Goal: Communication & Community: Answer question/provide support

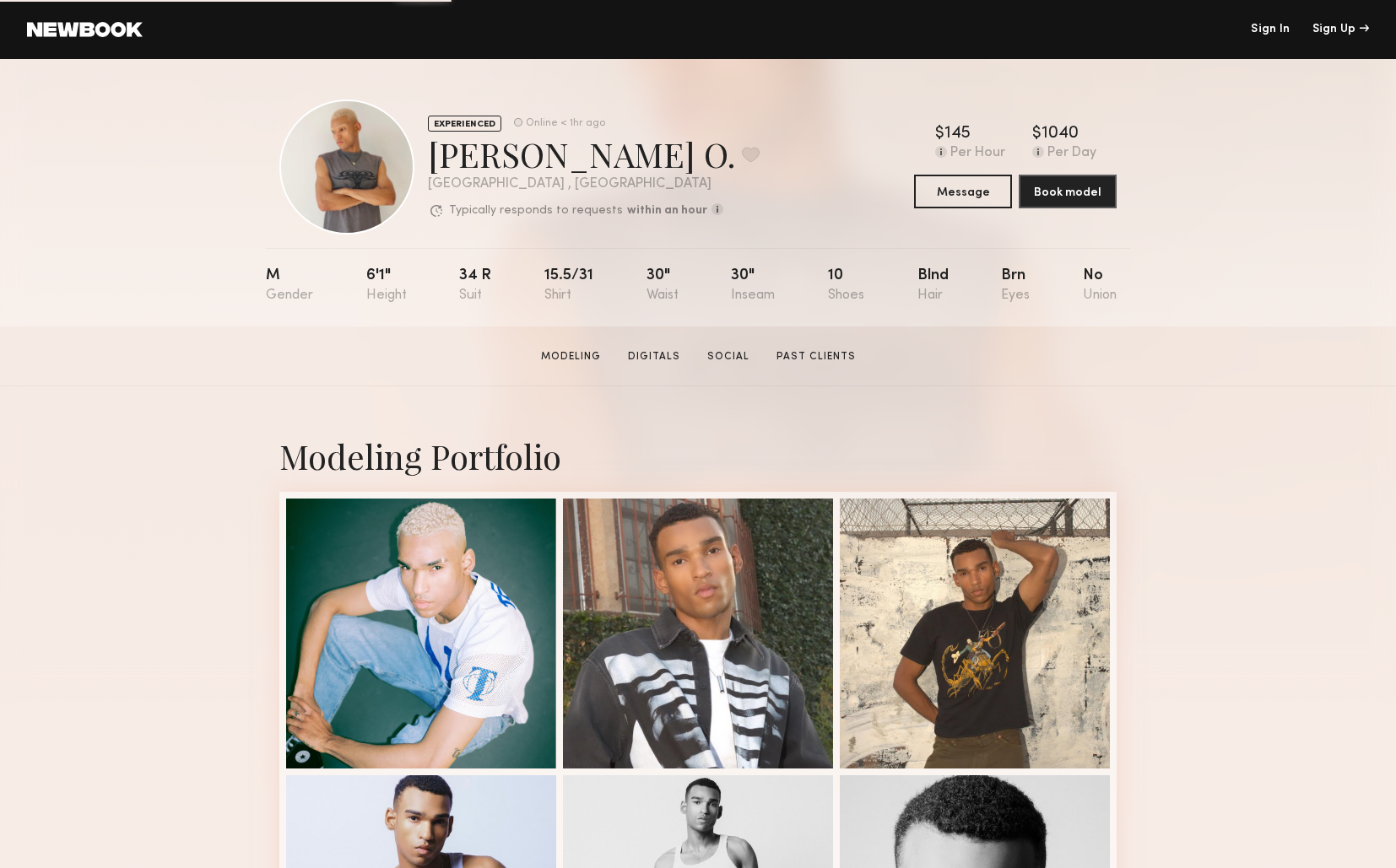
click at [1257, 34] on link "Sign In" at bounding box center [1270, 30] width 39 height 11
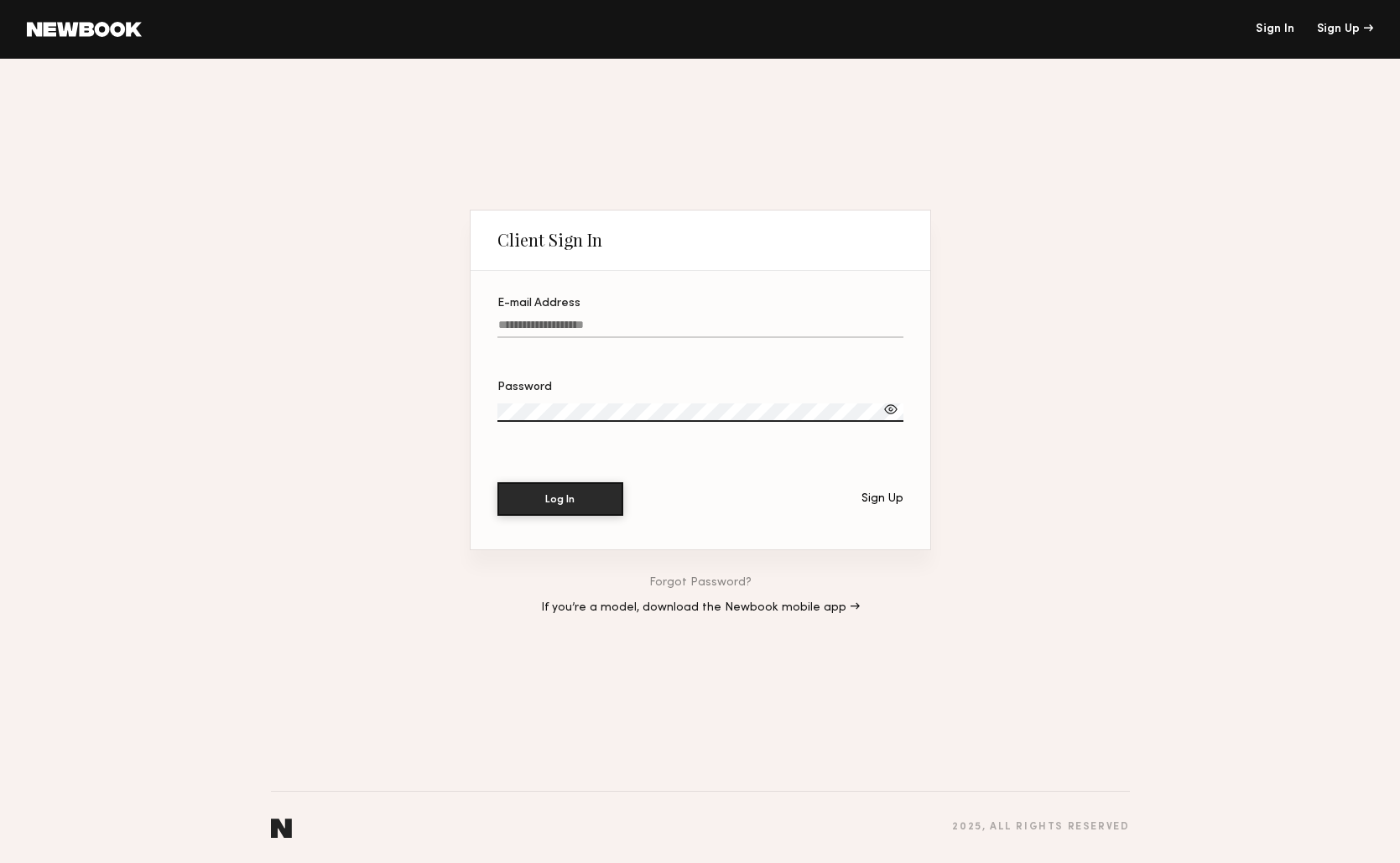
type input "**********"
click at [552, 495] on button "Log In" at bounding box center [560, 498] width 125 height 33
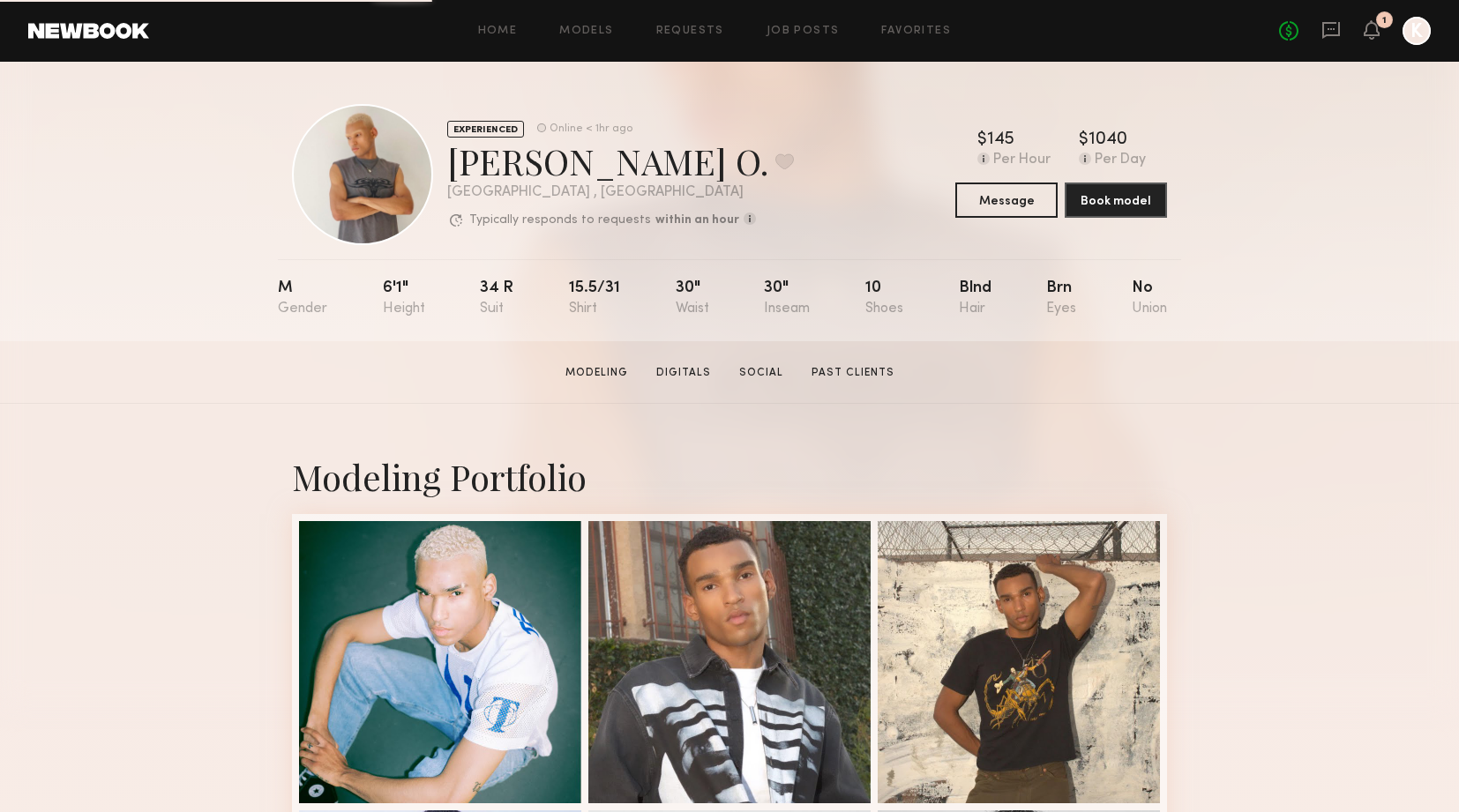
click at [1320, 30] on div "No fees up to $5,000 1 K" at bounding box center [1355, 31] width 152 height 28
click at [1334, 33] on icon at bounding box center [1330, 29] width 19 height 19
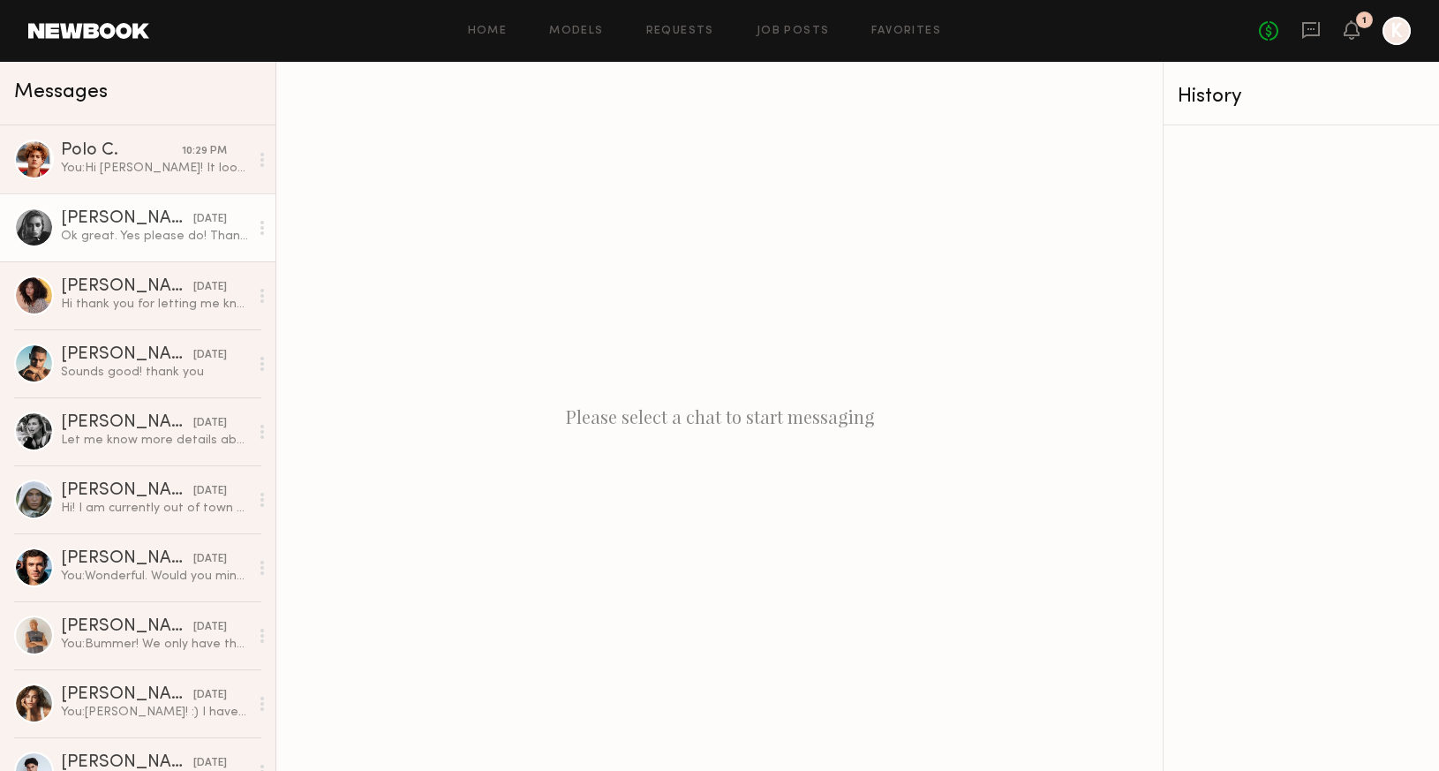
click at [142, 230] on div "Ok great. Yes please do! Thank you!" at bounding box center [155, 236] width 188 height 17
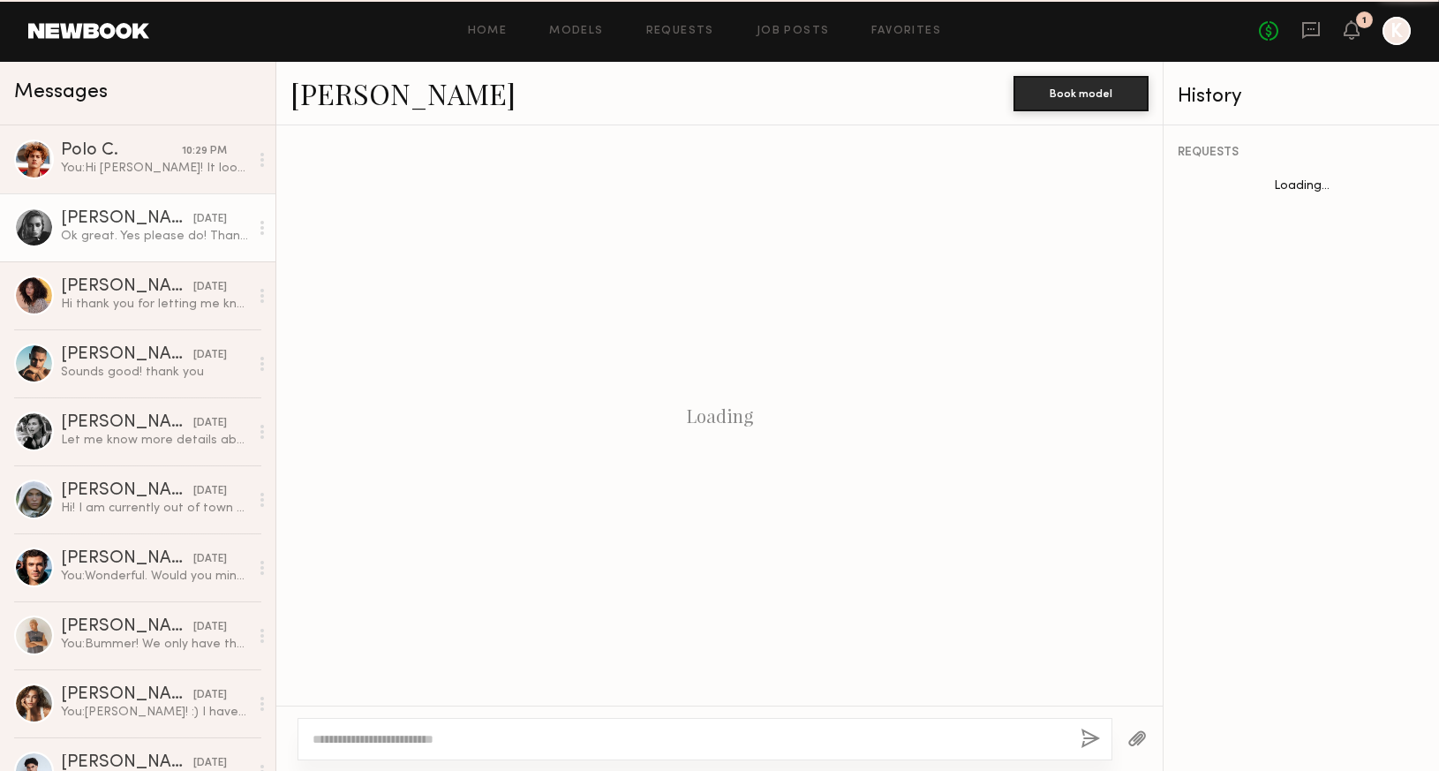
scroll to position [1457, 0]
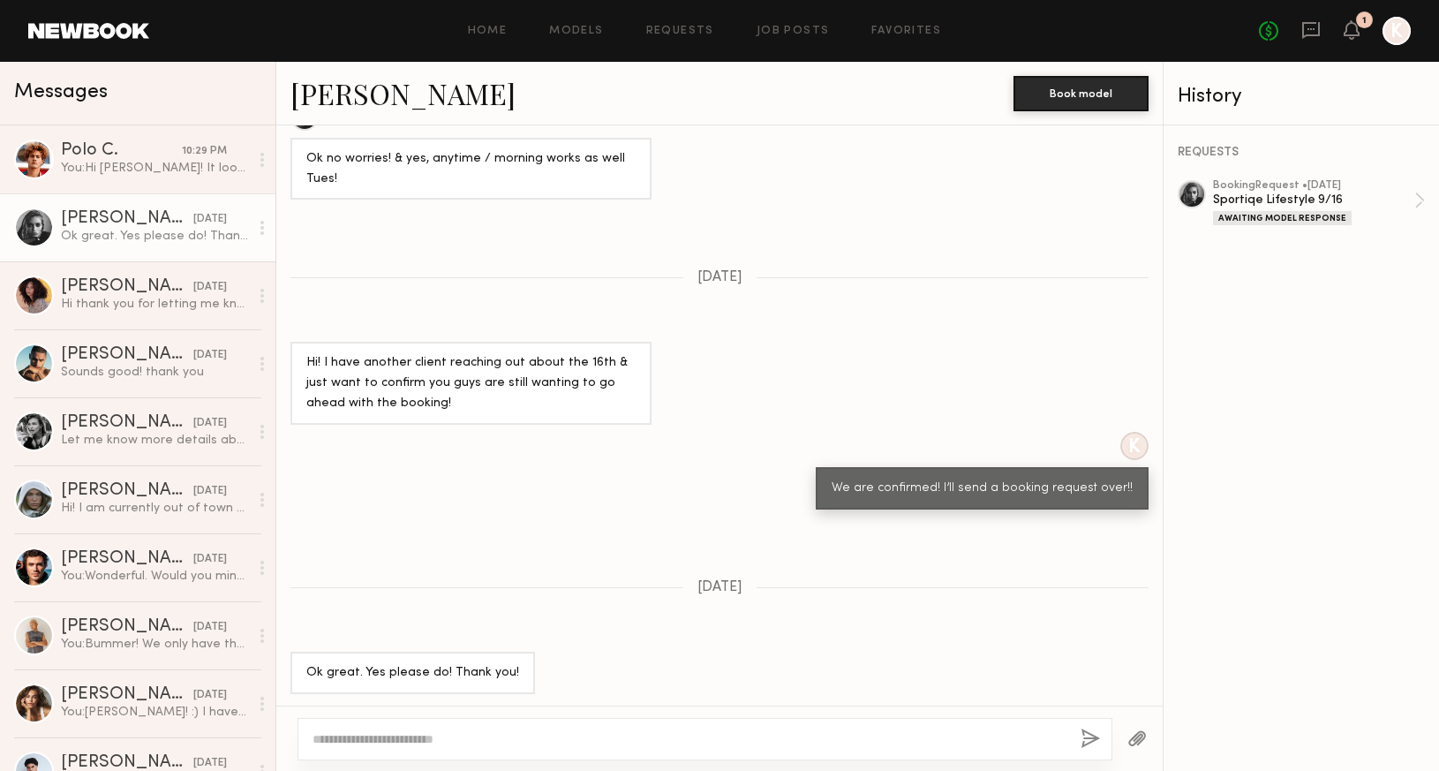
click at [740, 749] on div at bounding box center [704, 739] width 815 height 42
click at [712, 741] on textarea at bounding box center [689, 739] width 754 height 18
type textarea "*"
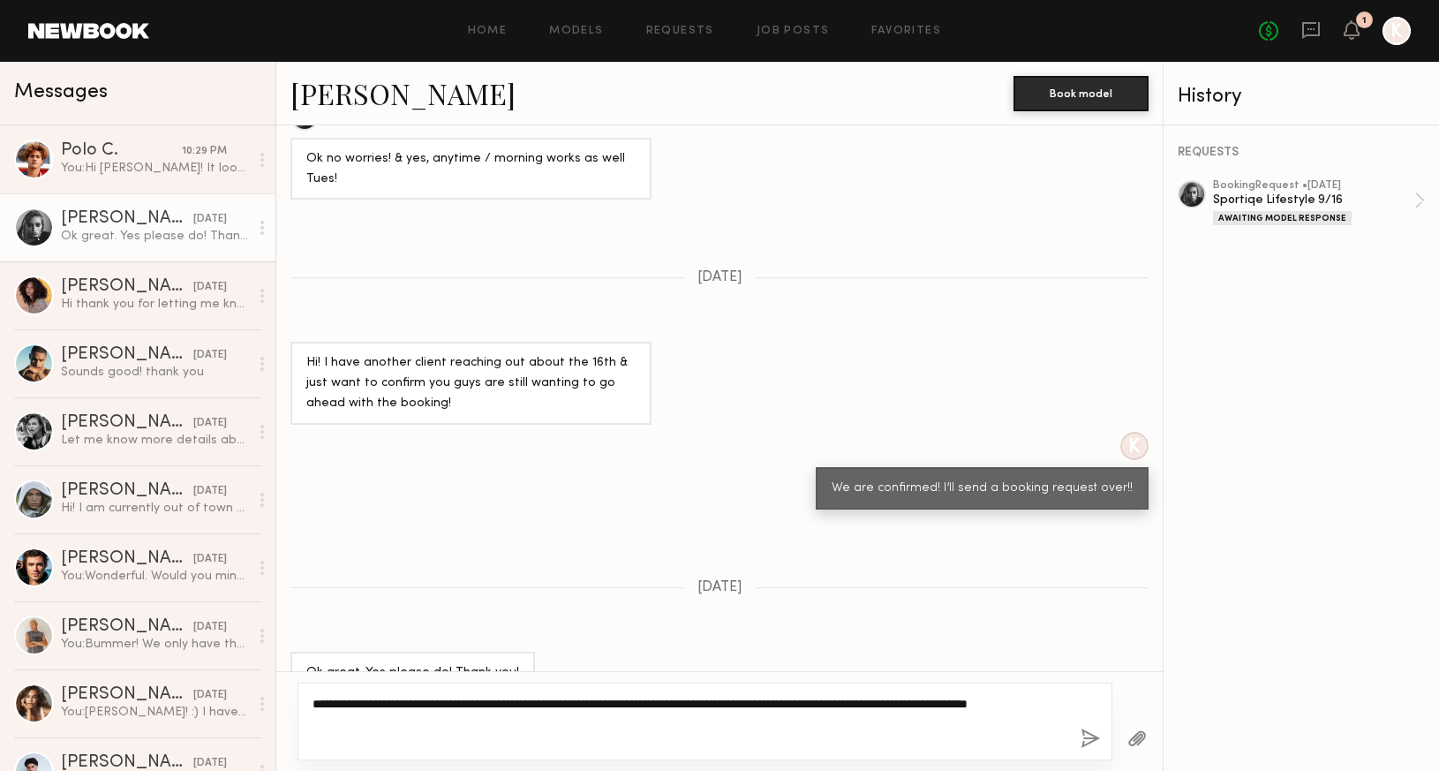
type textarea "**********"
click at [1081, 741] on button "button" at bounding box center [1089, 739] width 19 height 22
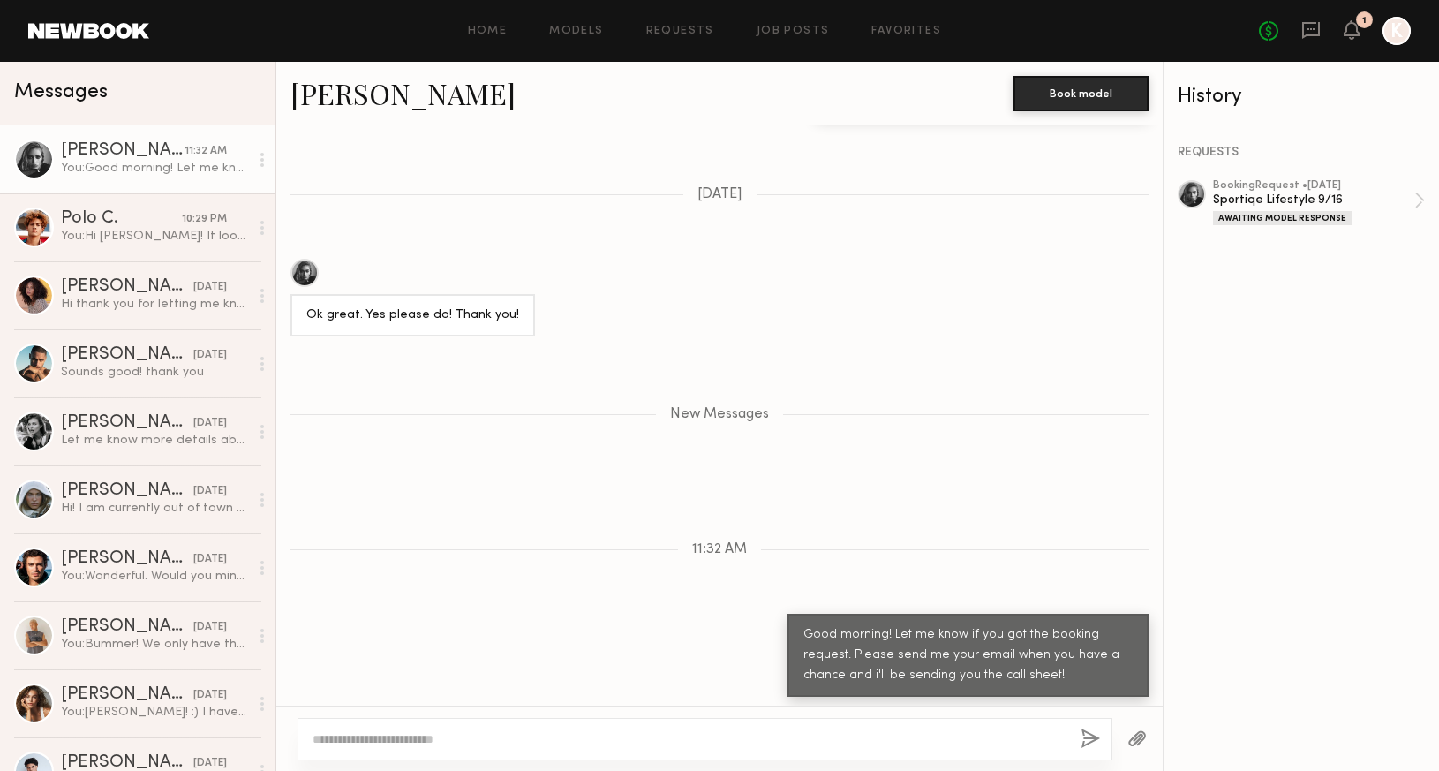
scroll to position [1961, 0]
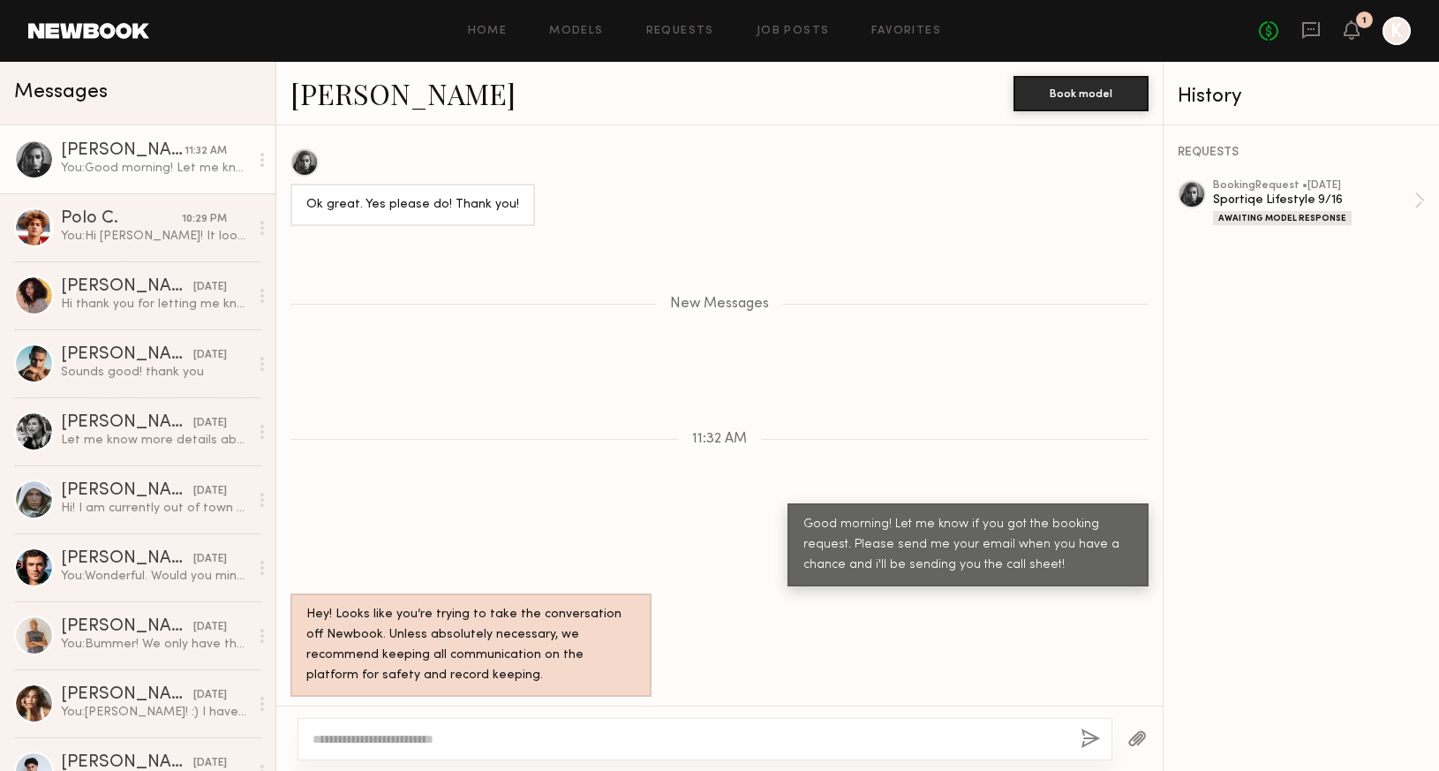
click at [329, 86] on link "[PERSON_NAME]" at bounding box center [402, 93] width 225 height 38
click at [146, 230] on div "You: Hi [PERSON_NAME]! It looks like there was a major delay. It should be ther…" at bounding box center [155, 236] width 188 height 17
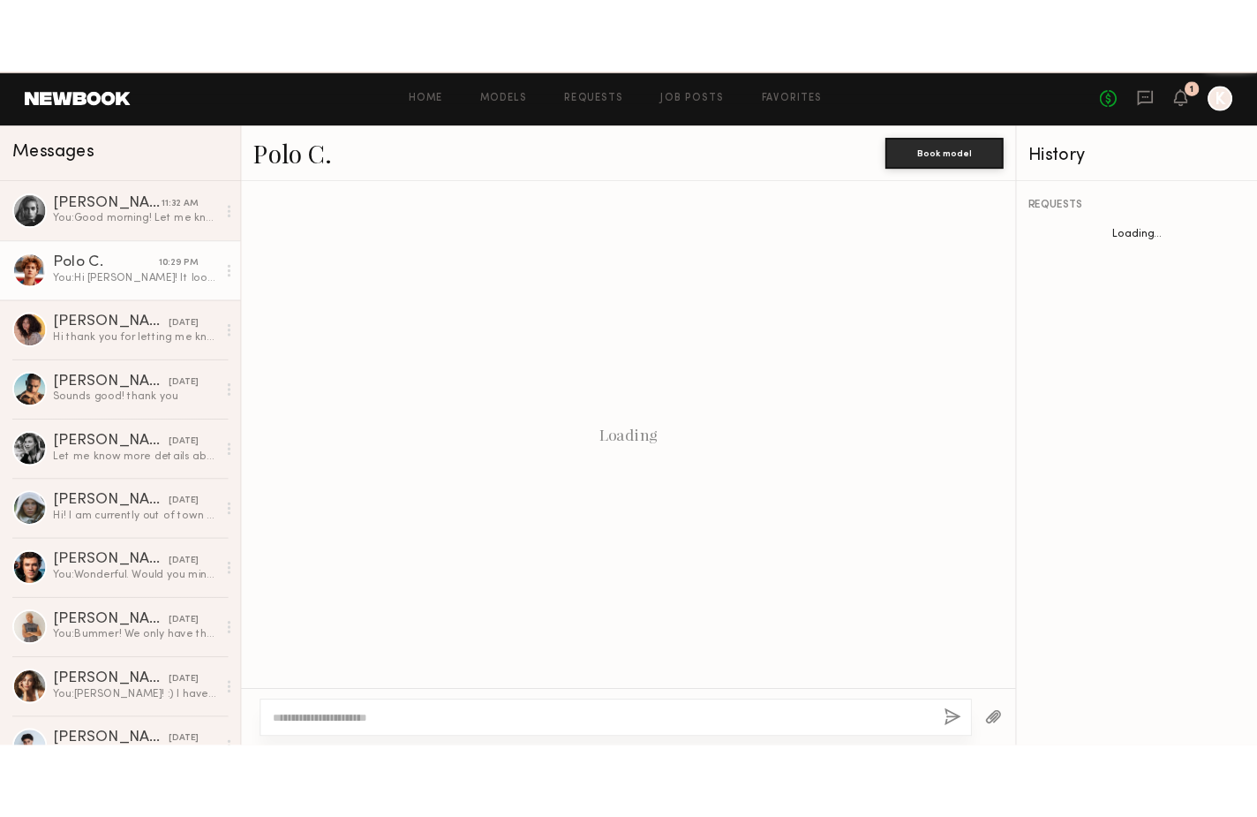
scroll to position [1021, 0]
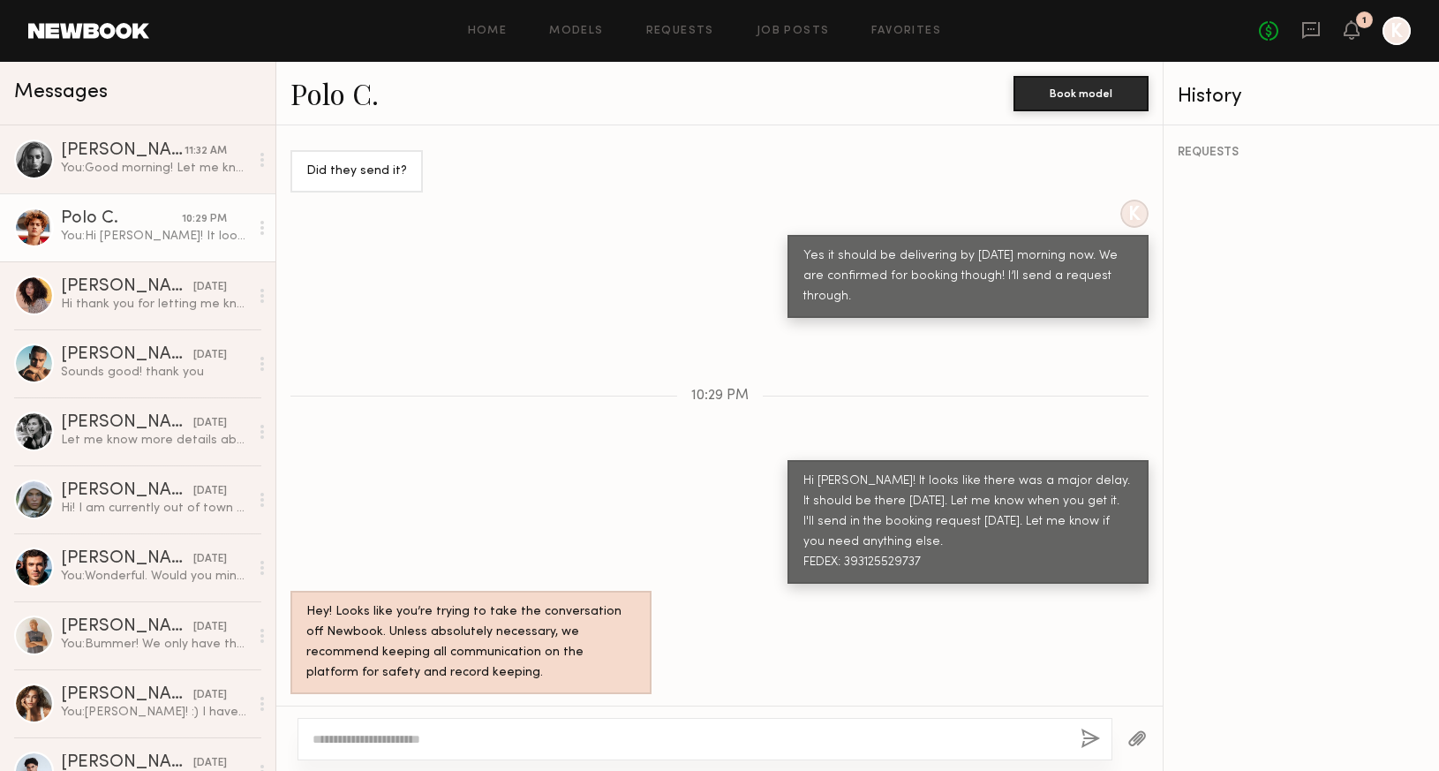
click at [350, 93] on link "Polo C." at bounding box center [334, 93] width 88 height 38
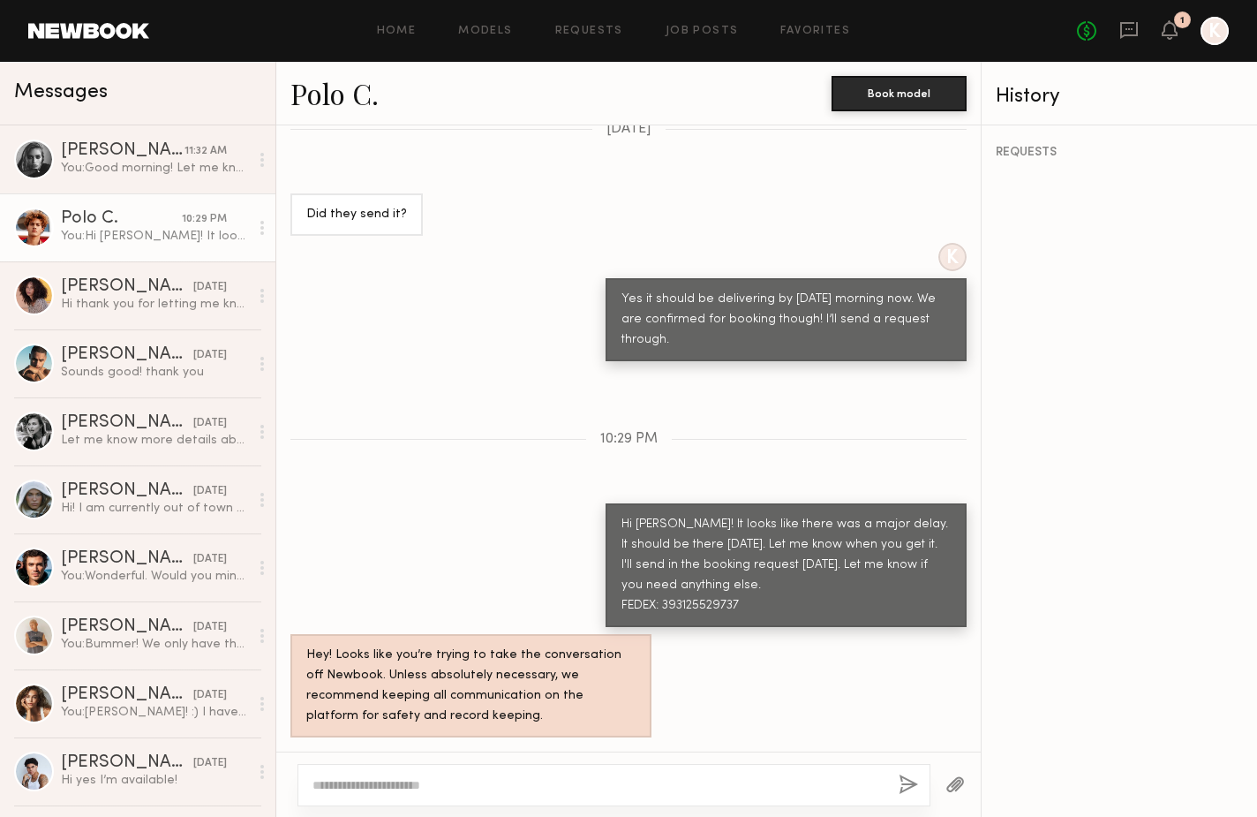
scroll to position [975, 0]
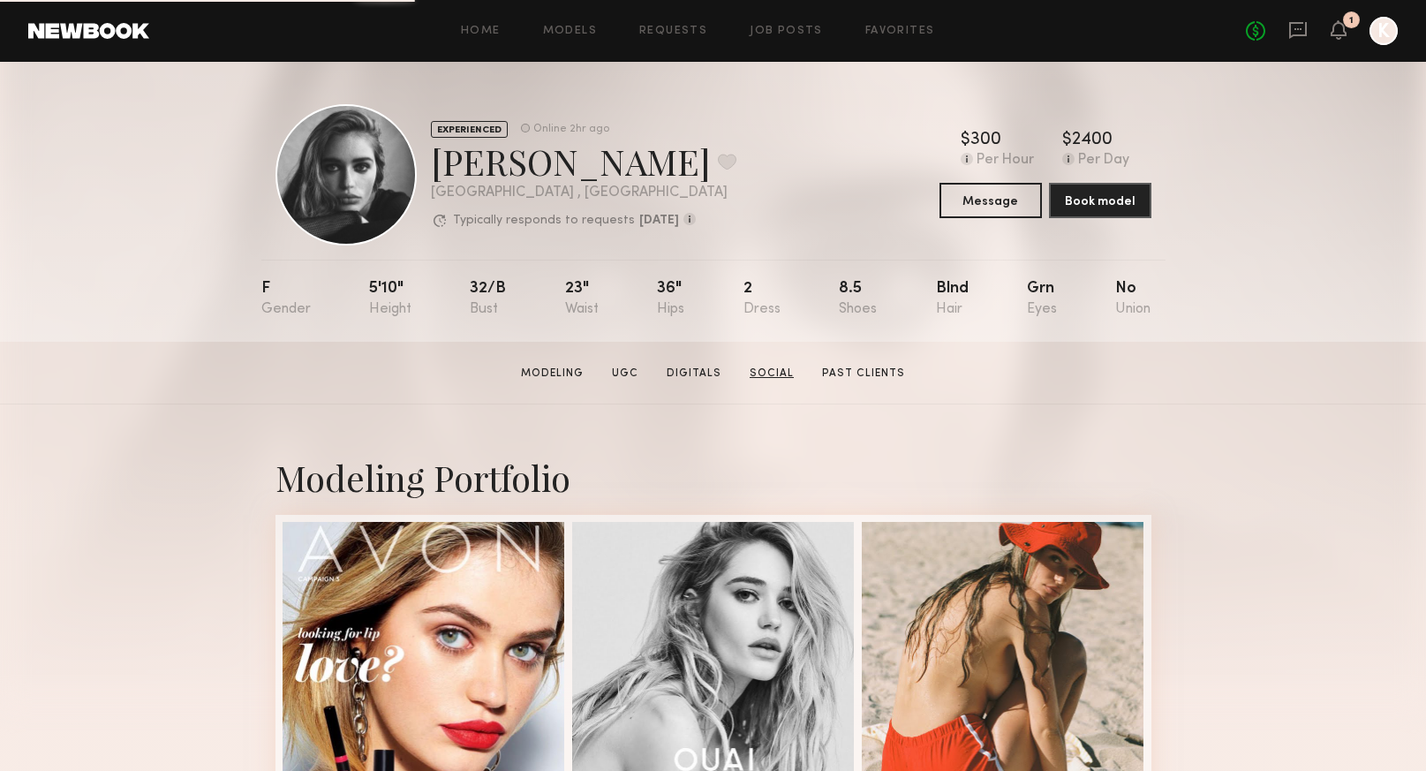
click at [788, 368] on link "Social" at bounding box center [771, 373] width 58 height 16
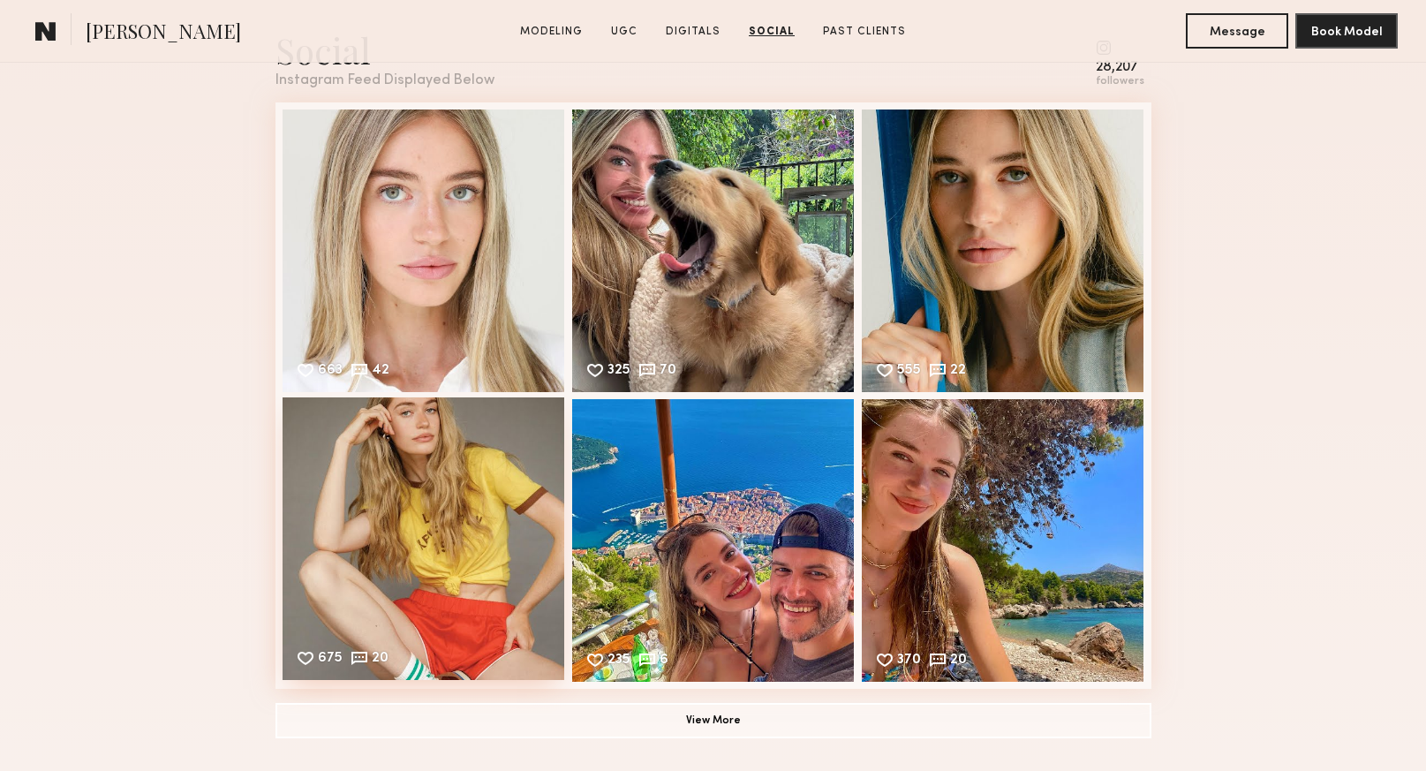
scroll to position [3418, 0]
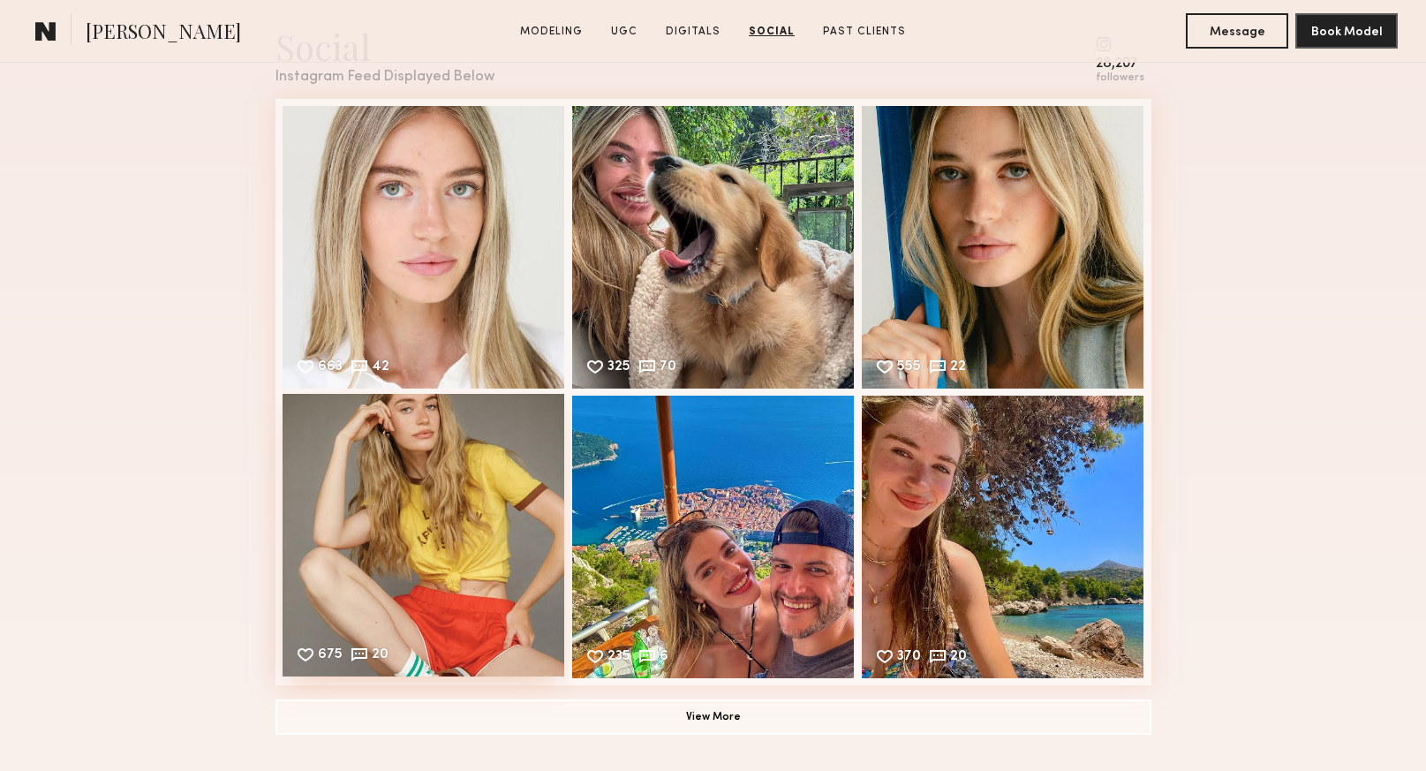
click at [425, 455] on div "675 20 Likes & comments displayed to show model’s engagement" at bounding box center [423, 535] width 282 height 282
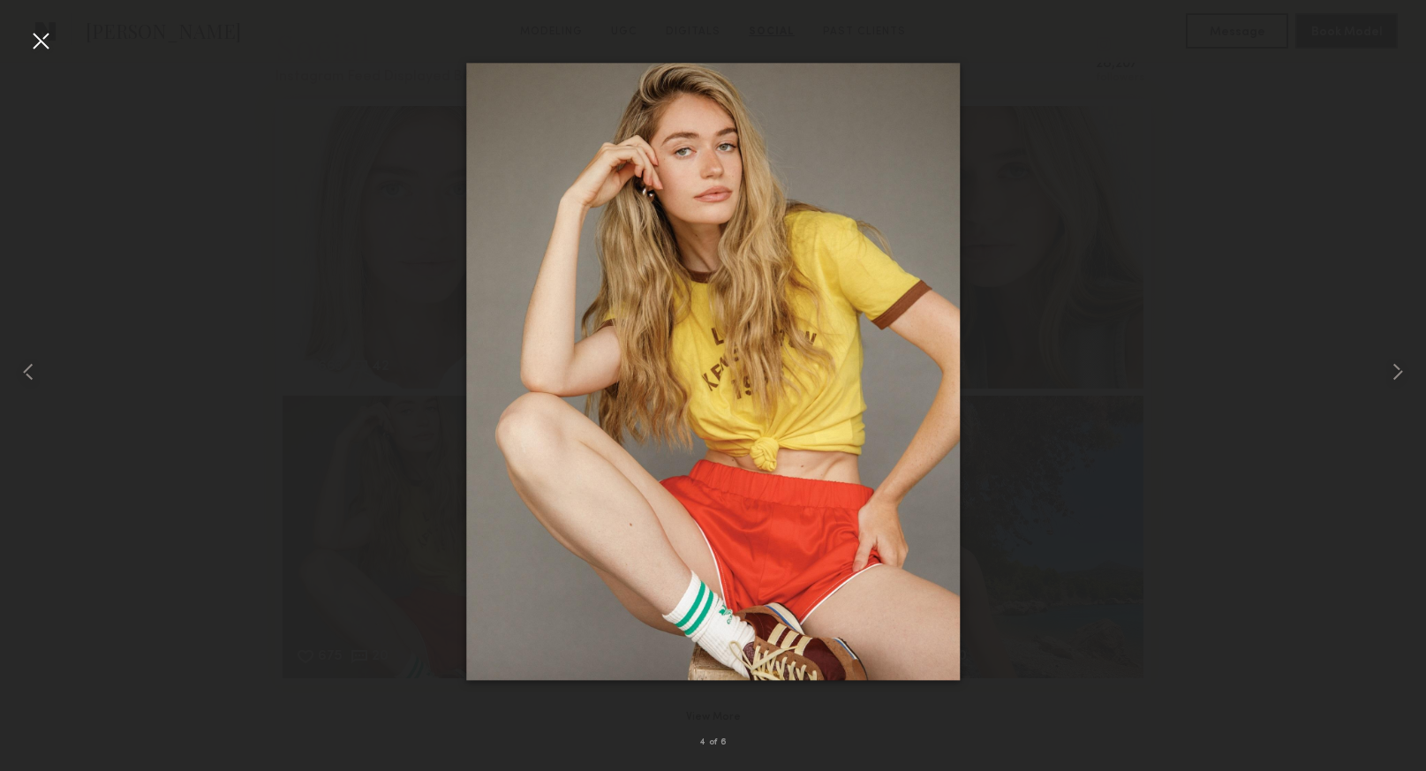
scroll to position [3419, 0]
click at [408, 403] on div at bounding box center [713, 371] width 1426 height 686
click at [45, 34] on div at bounding box center [40, 40] width 28 height 28
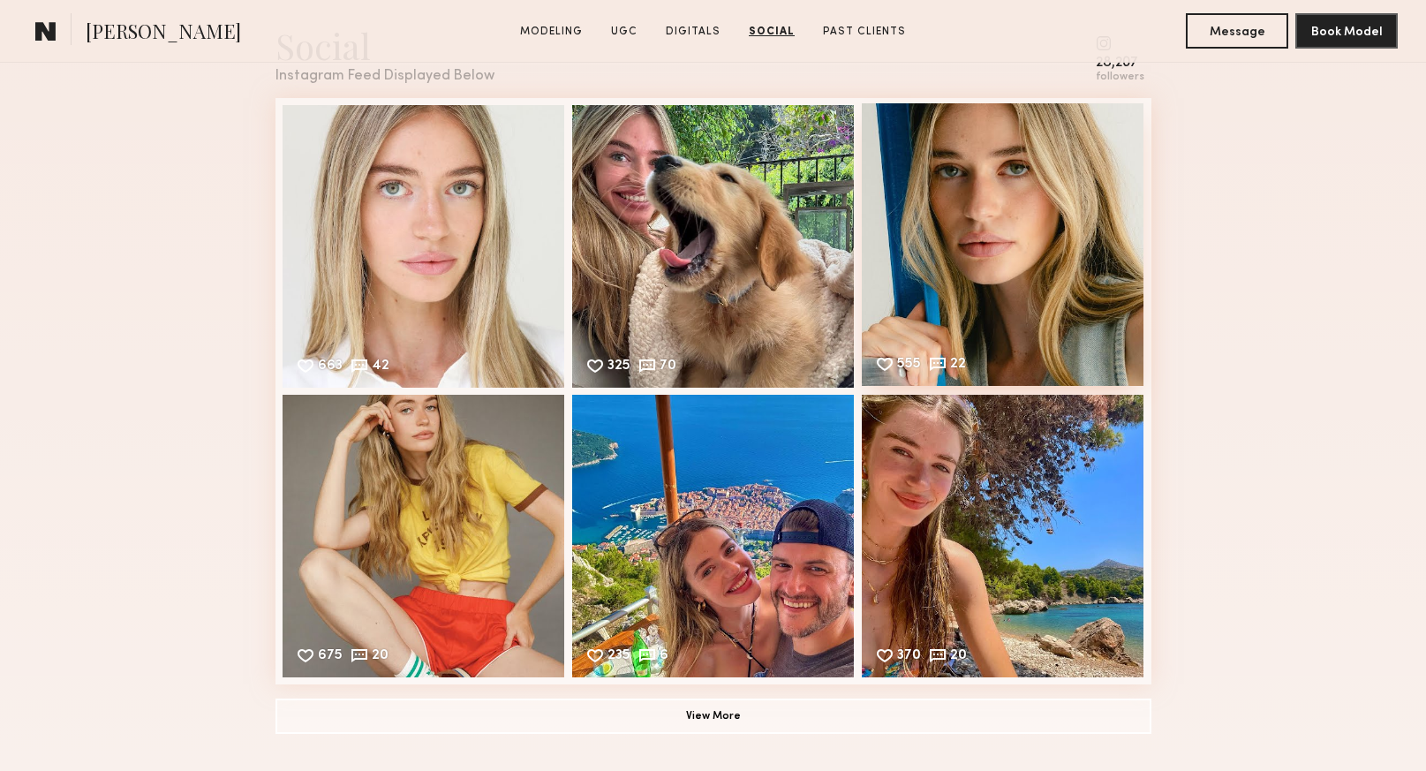
click at [1007, 267] on div "555 22 Likes & comments displayed to show model’s engagement" at bounding box center [1003, 244] width 282 height 282
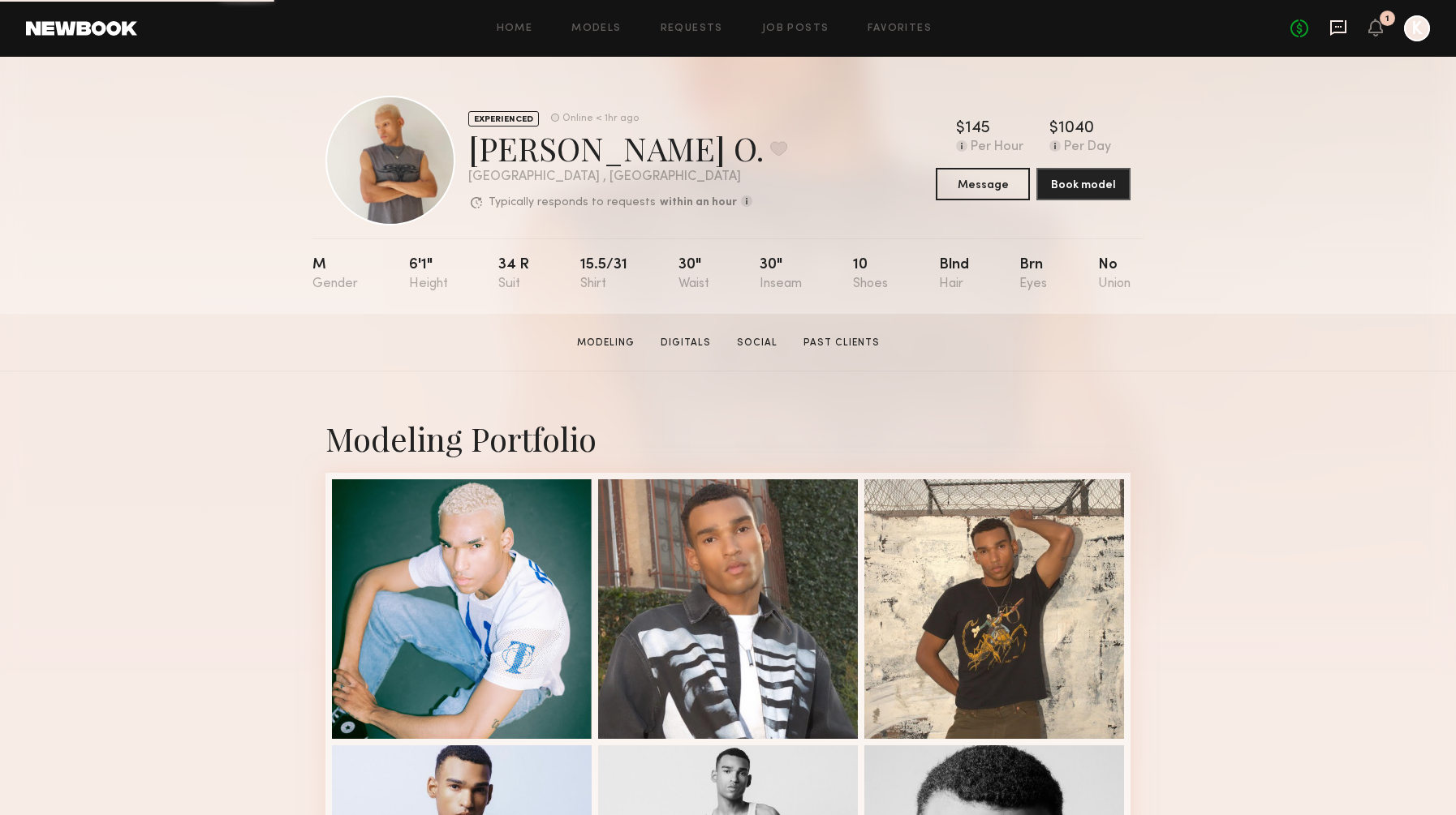
click at [1334, 18] on icon at bounding box center [1337, 27] width 17 height 17
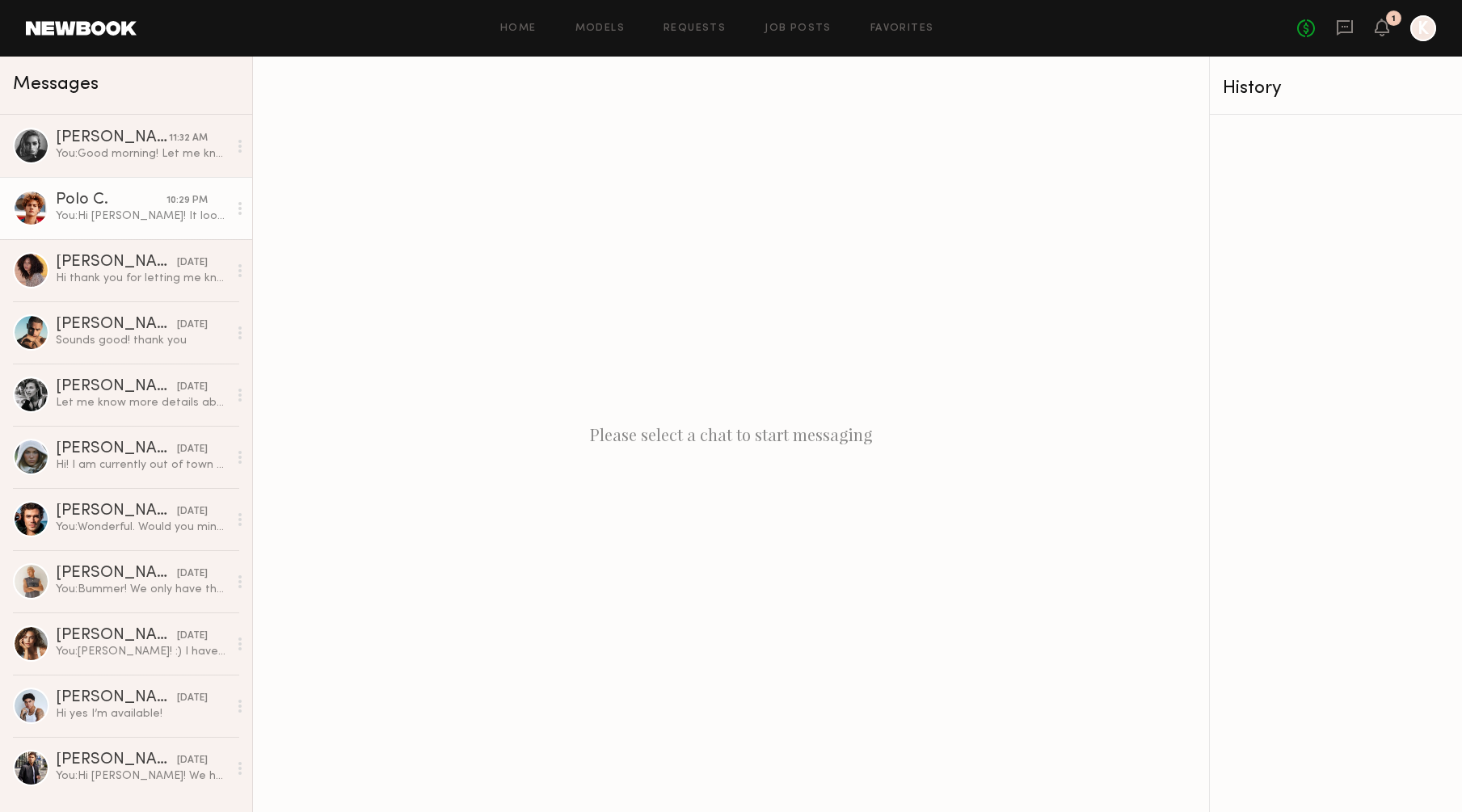
click at [134, 177] on link "Polo C. 10:29 PM You: Hi [PERSON_NAME]! It looks like there was a major delay. …" at bounding box center [125, 208] width 252 height 62
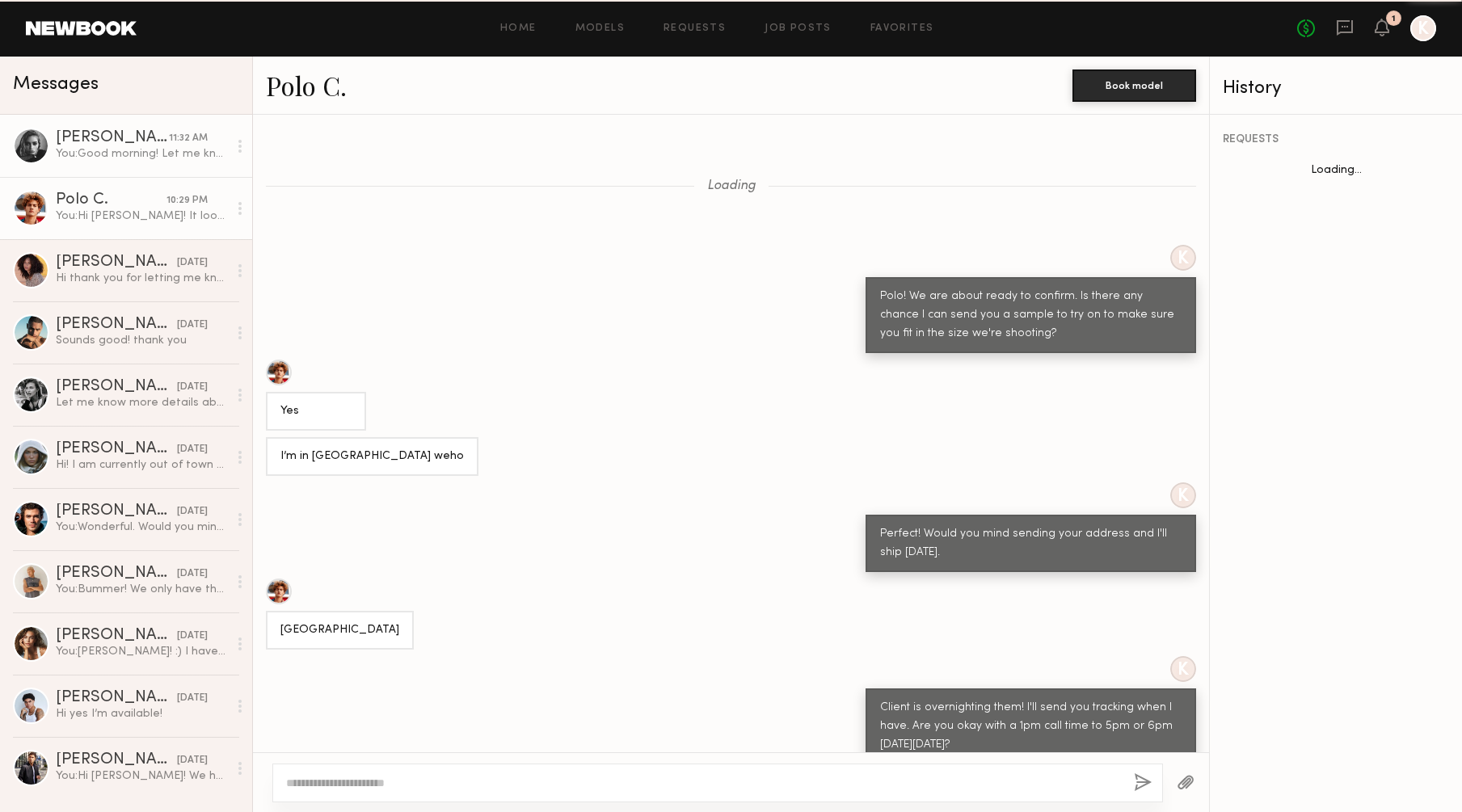
scroll to position [828, 0]
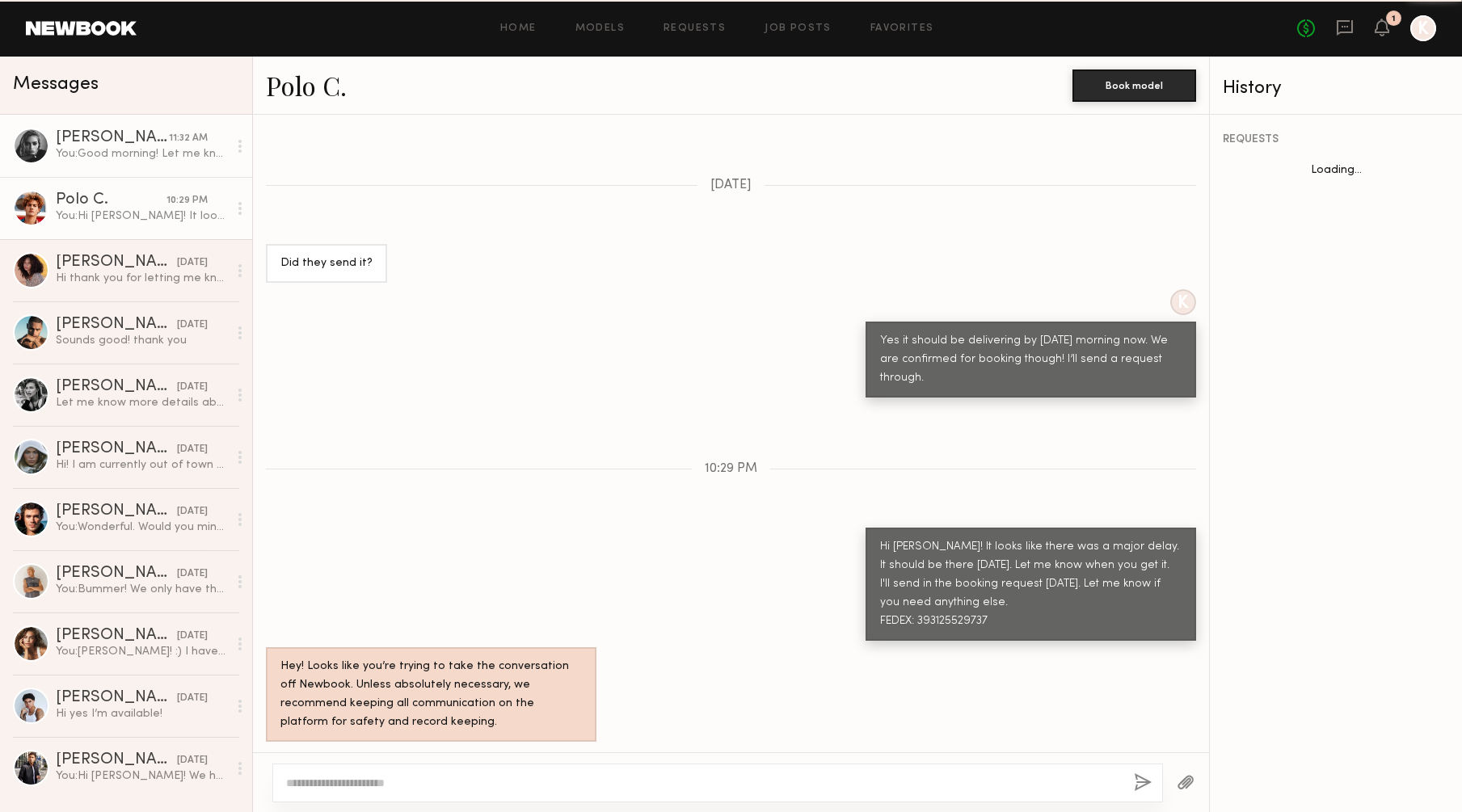
click at [135, 160] on div "You: Good morning! Let me know if you got the booking request. Please send me y…" at bounding box center [142, 154] width 172 height 16
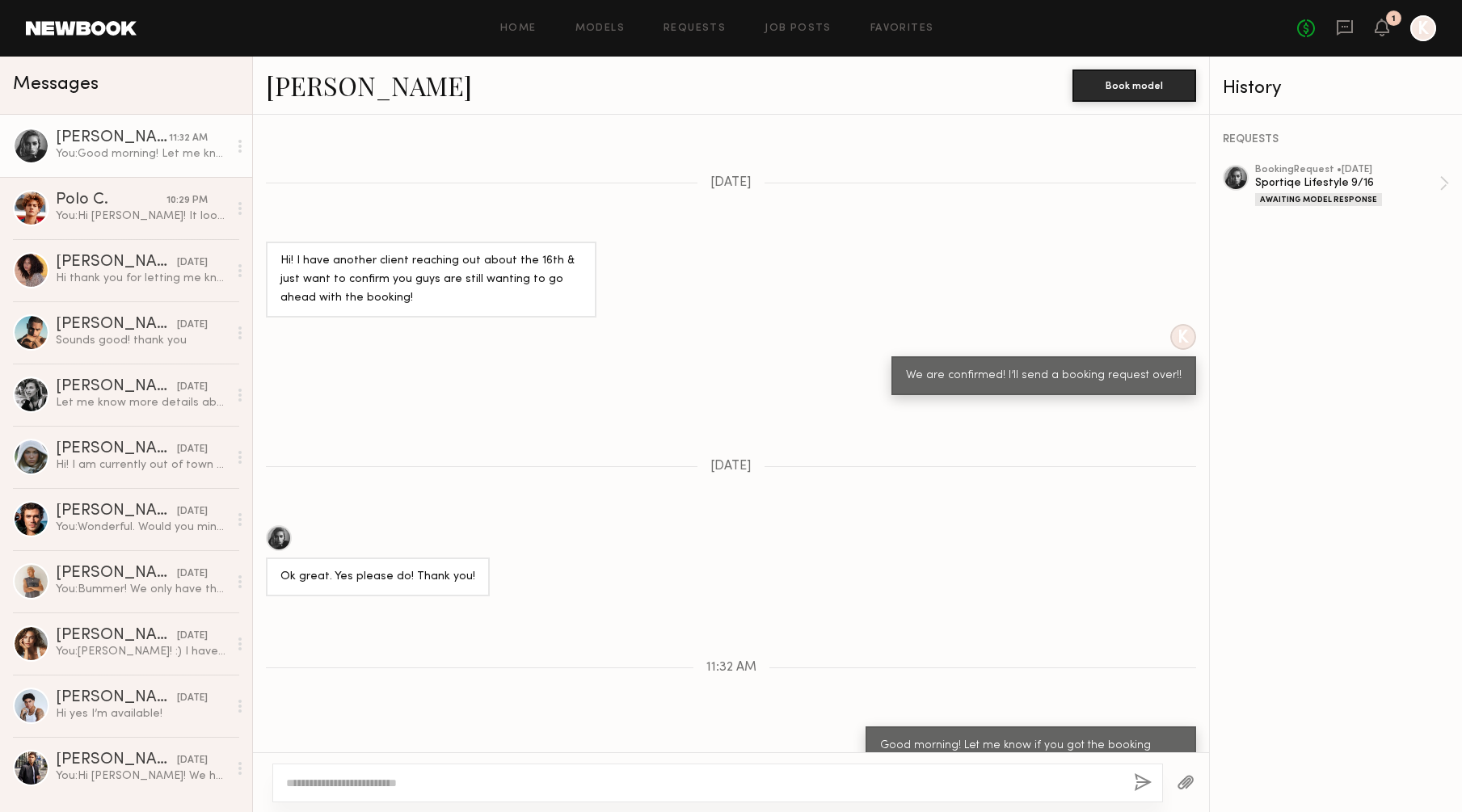
scroll to position [1073, 0]
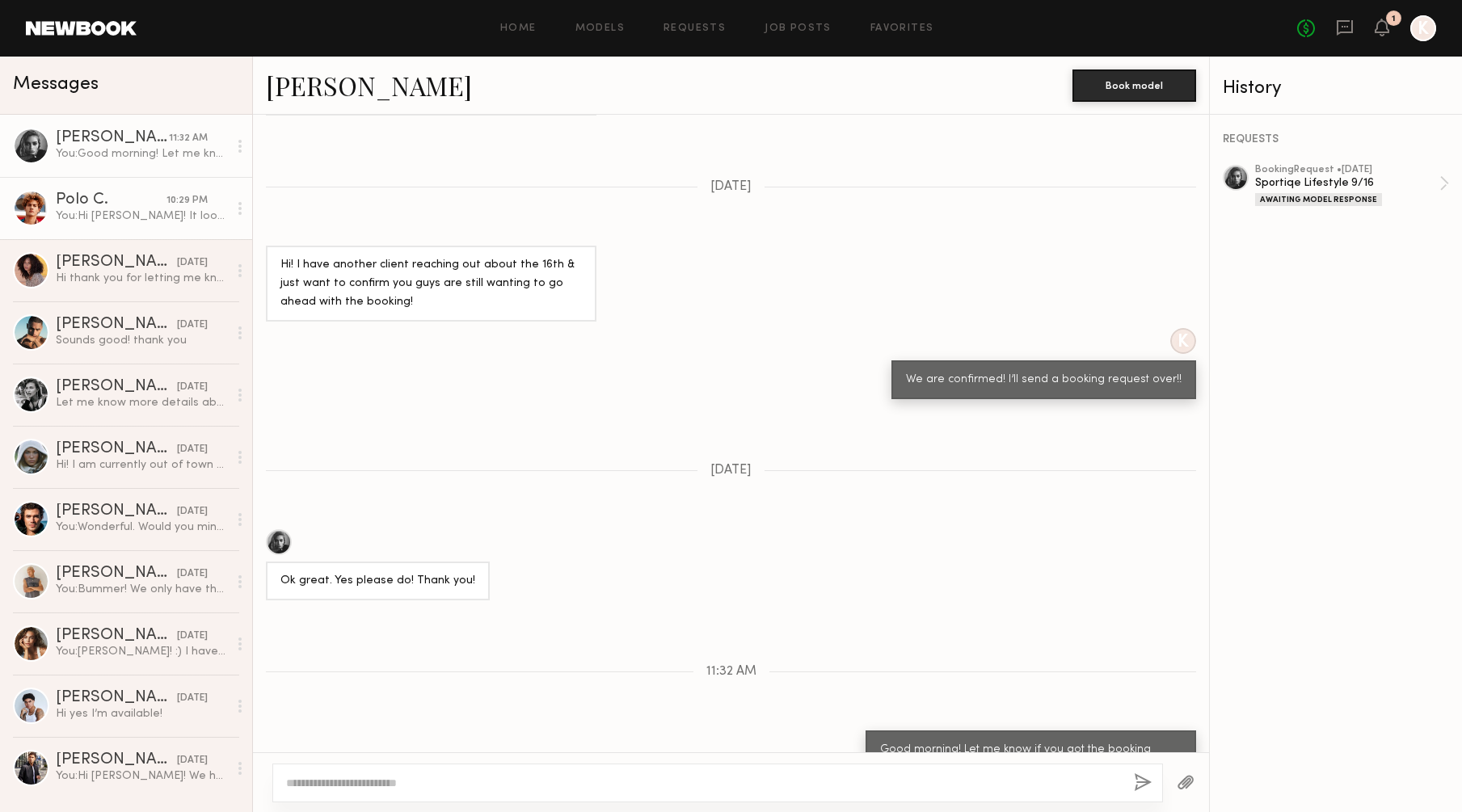
click at [183, 217] on div "You: Hi [PERSON_NAME]! It looks like there was a major delay. It should be ther…" at bounding box center [142, 216] width 172 height 16
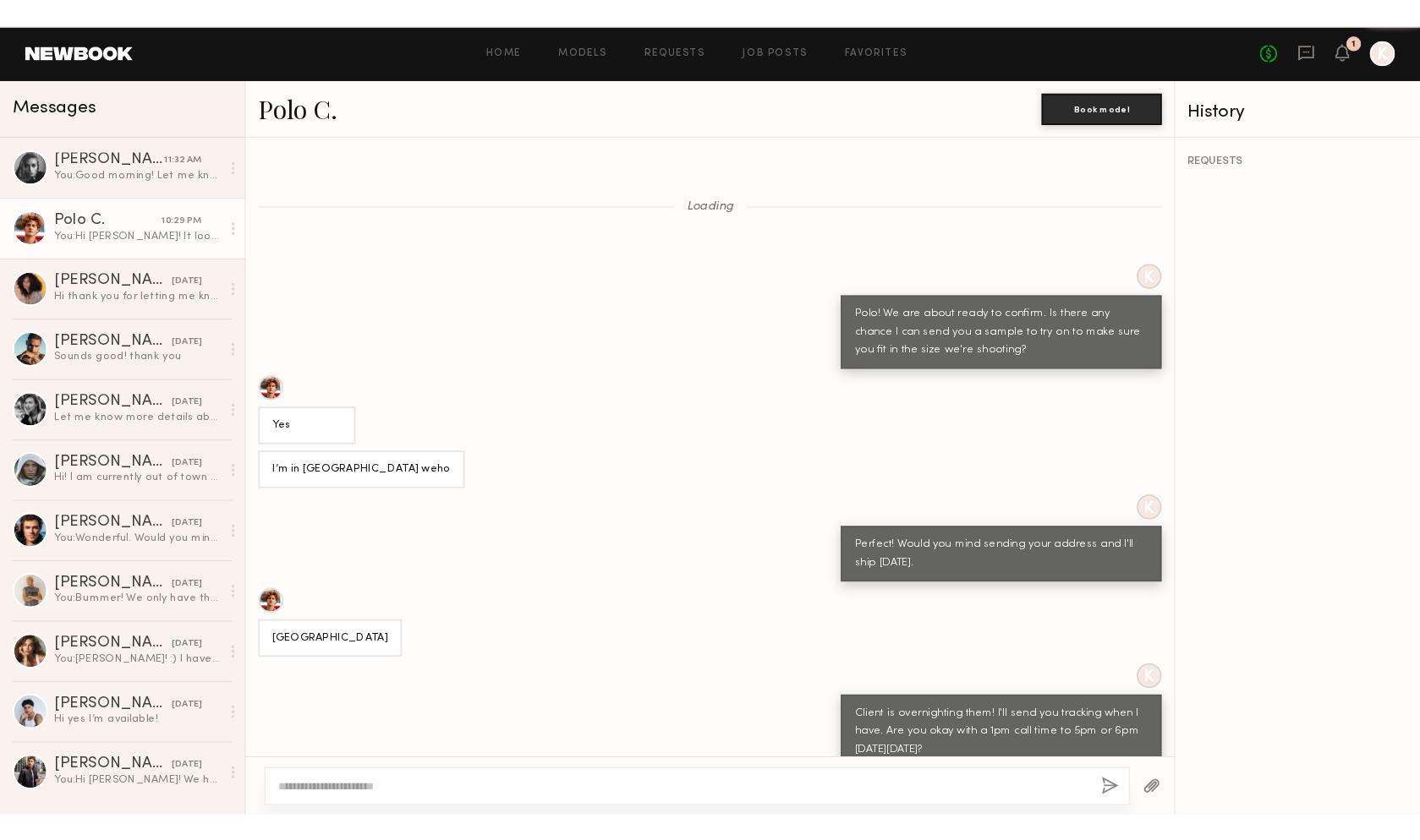
scroll to position [867, 0]
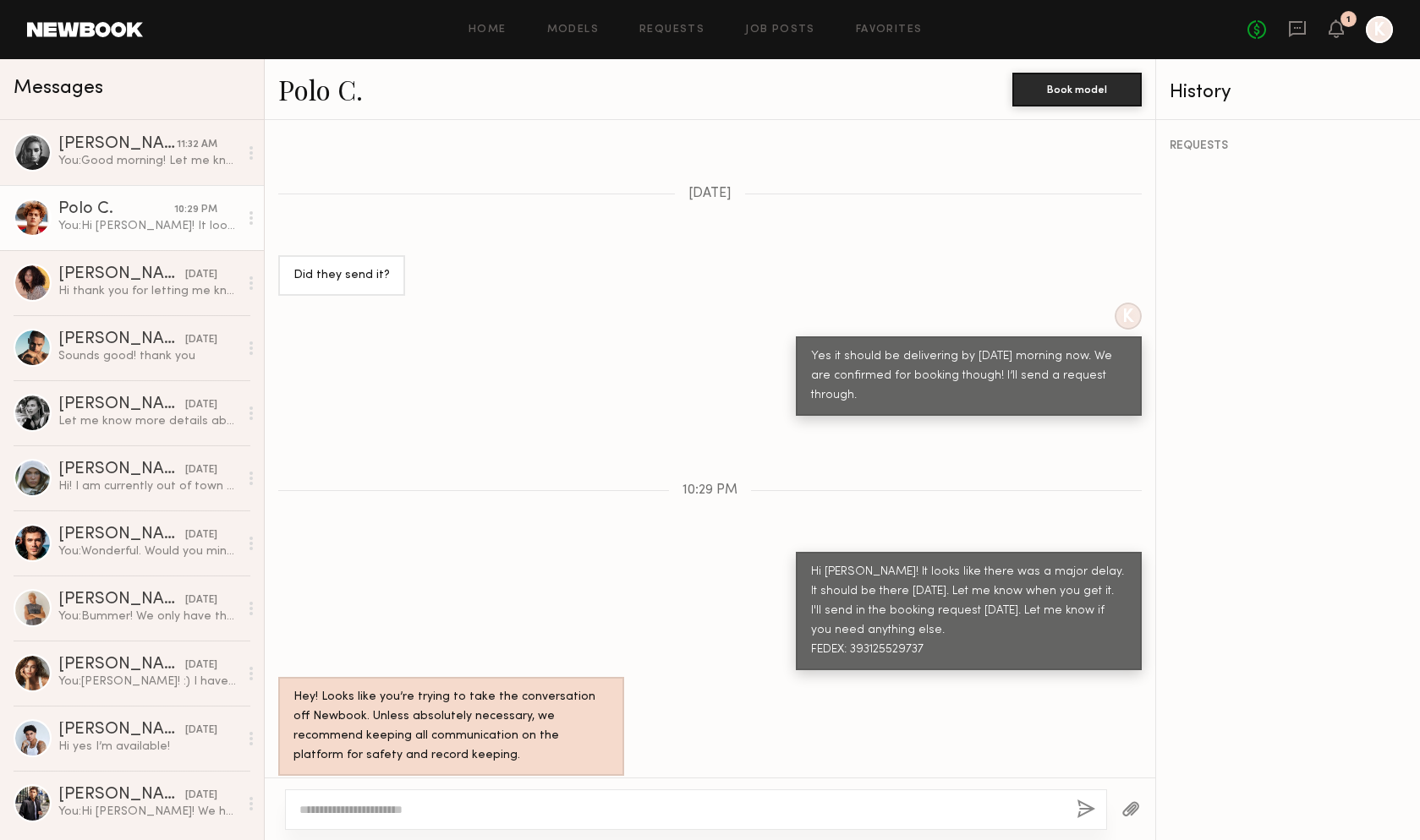
click at [133, 32] on link at bounding box center [84, 30] width 116 height 15
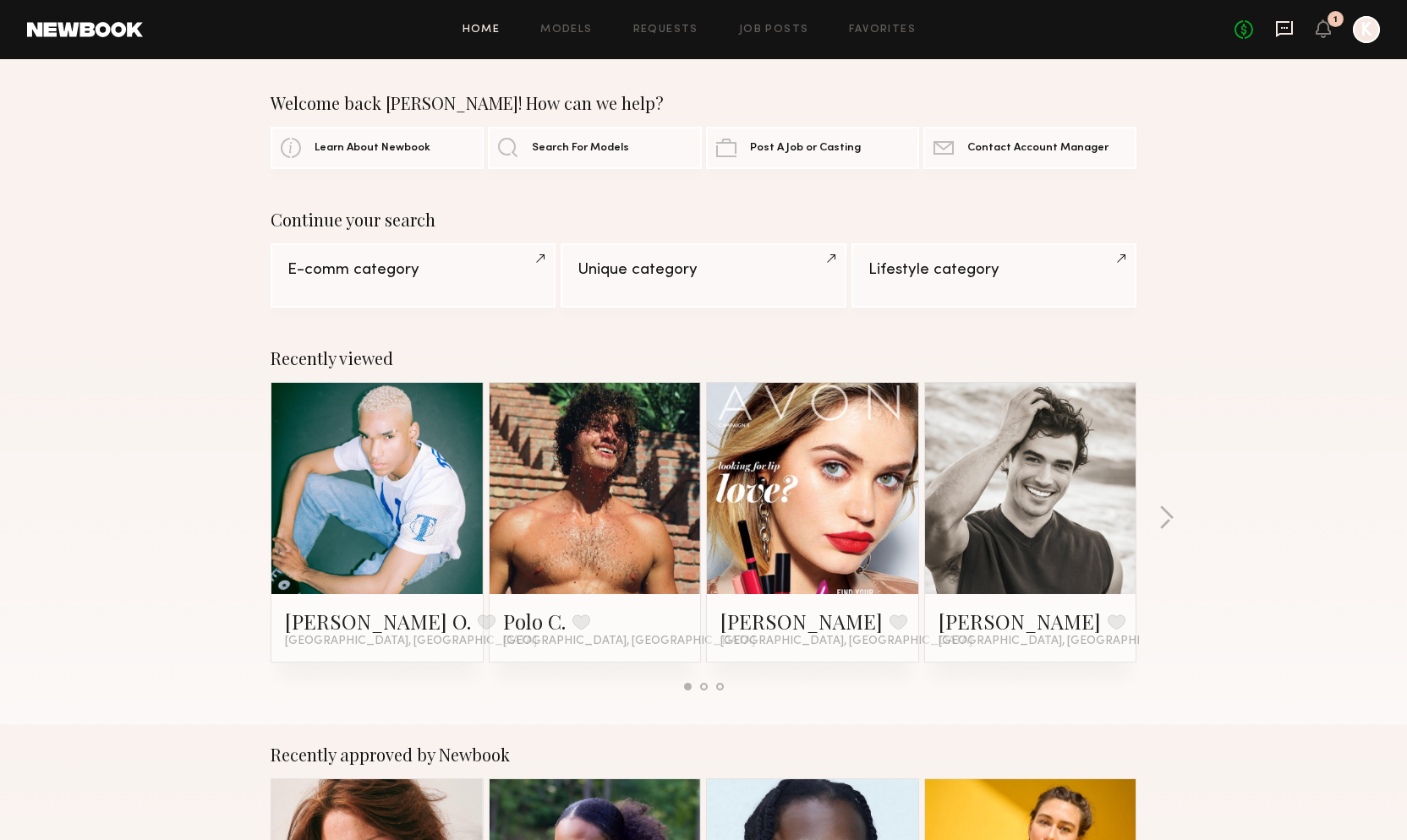
click at [1287, 21] on icon at bounding box center [1284, 29] width 17 height 16
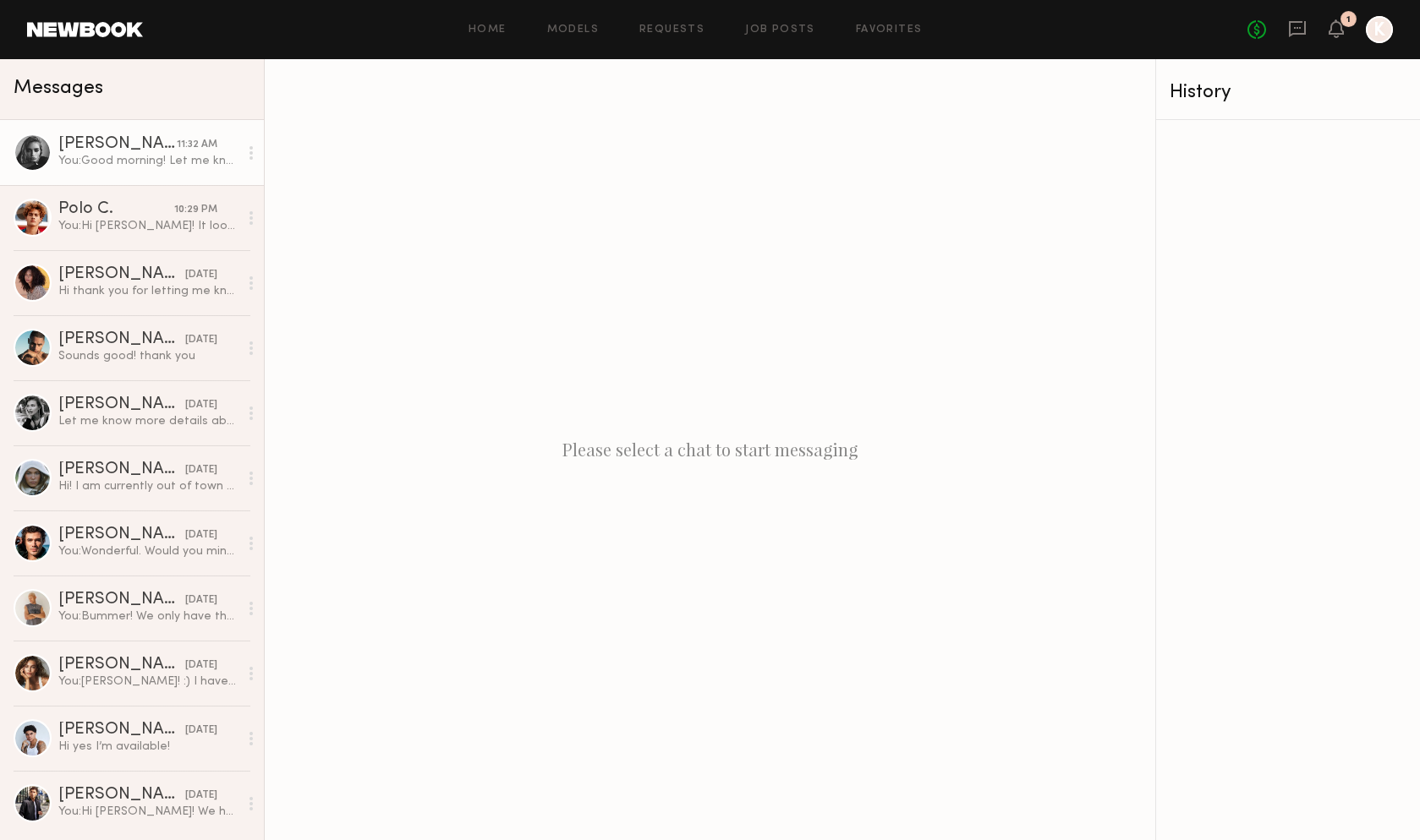
drag, startPoint x: 170, startPoint y: 155, endPoint x: 229, endPoint y: 162, distance: 59.4
click at [170, 155] on div "You: Good morning! Let me know if you got the booking request. Please send me y…" at bounding box center [149, 161] width 180 height 16
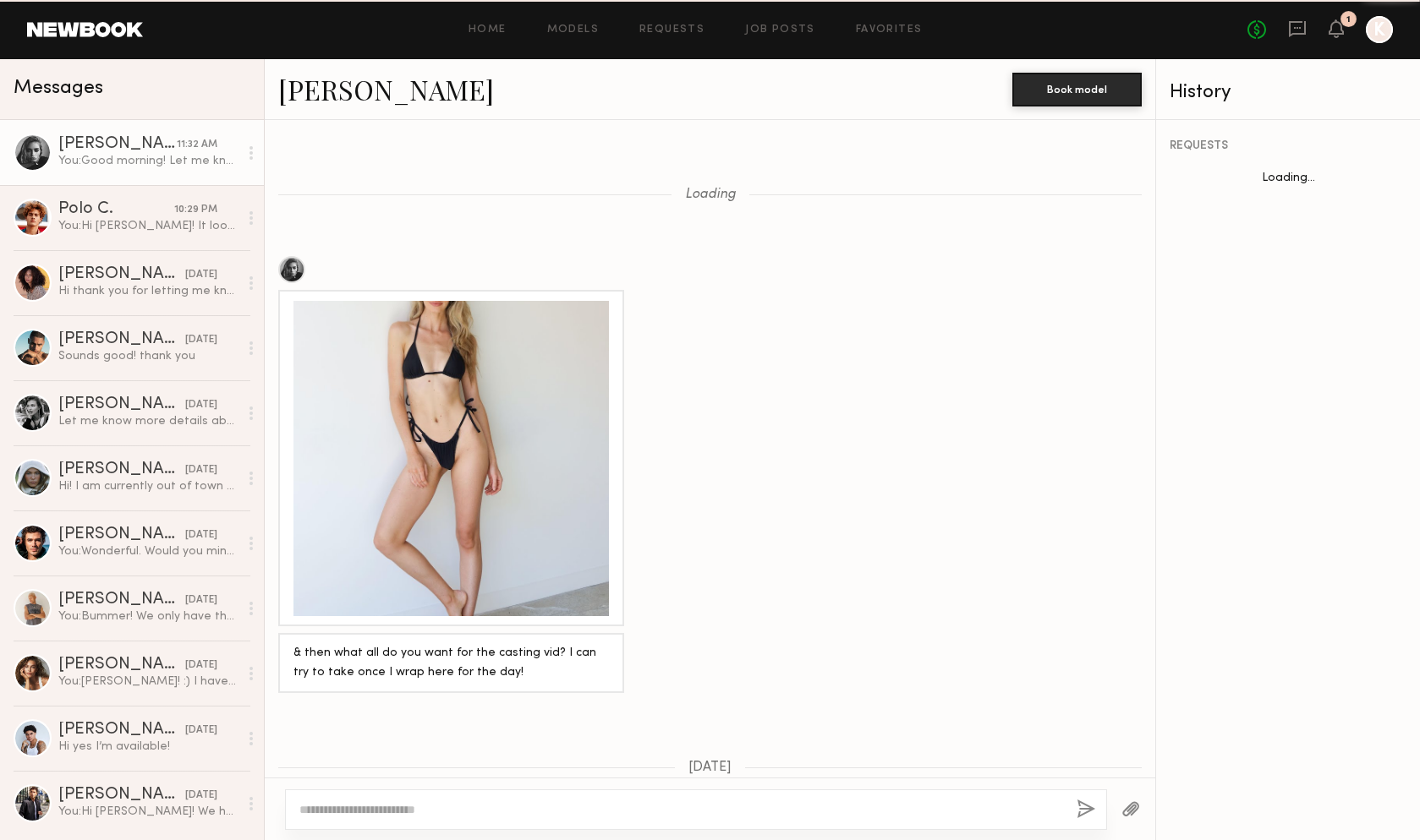
scroll to position [1304, 0]
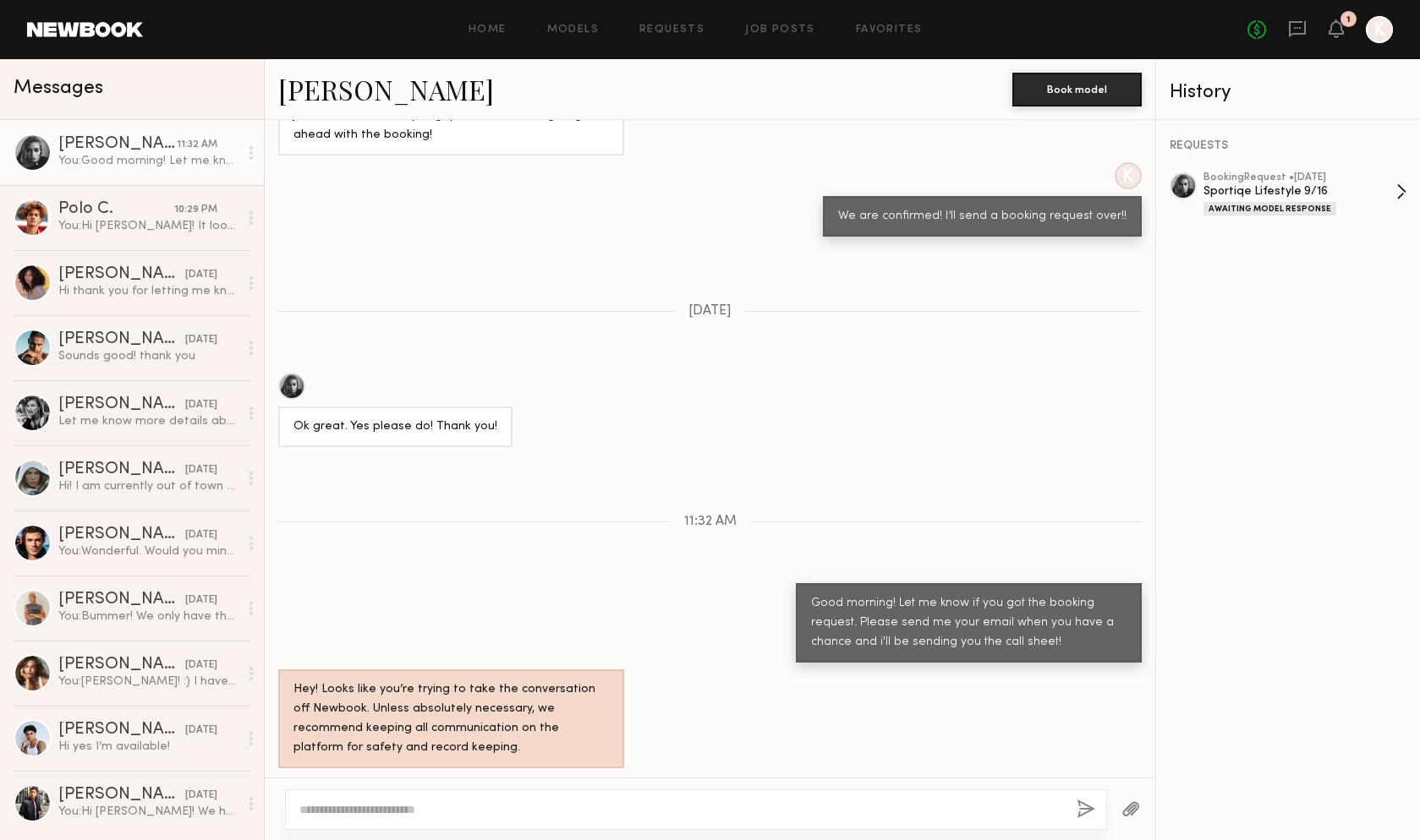
click at [1223, 198] on div "booking Request • [DATE] Sportiqe Lifestyle 9/16 Awaiting Model Response" at bounding box center [1299, 193] width 193 height 43
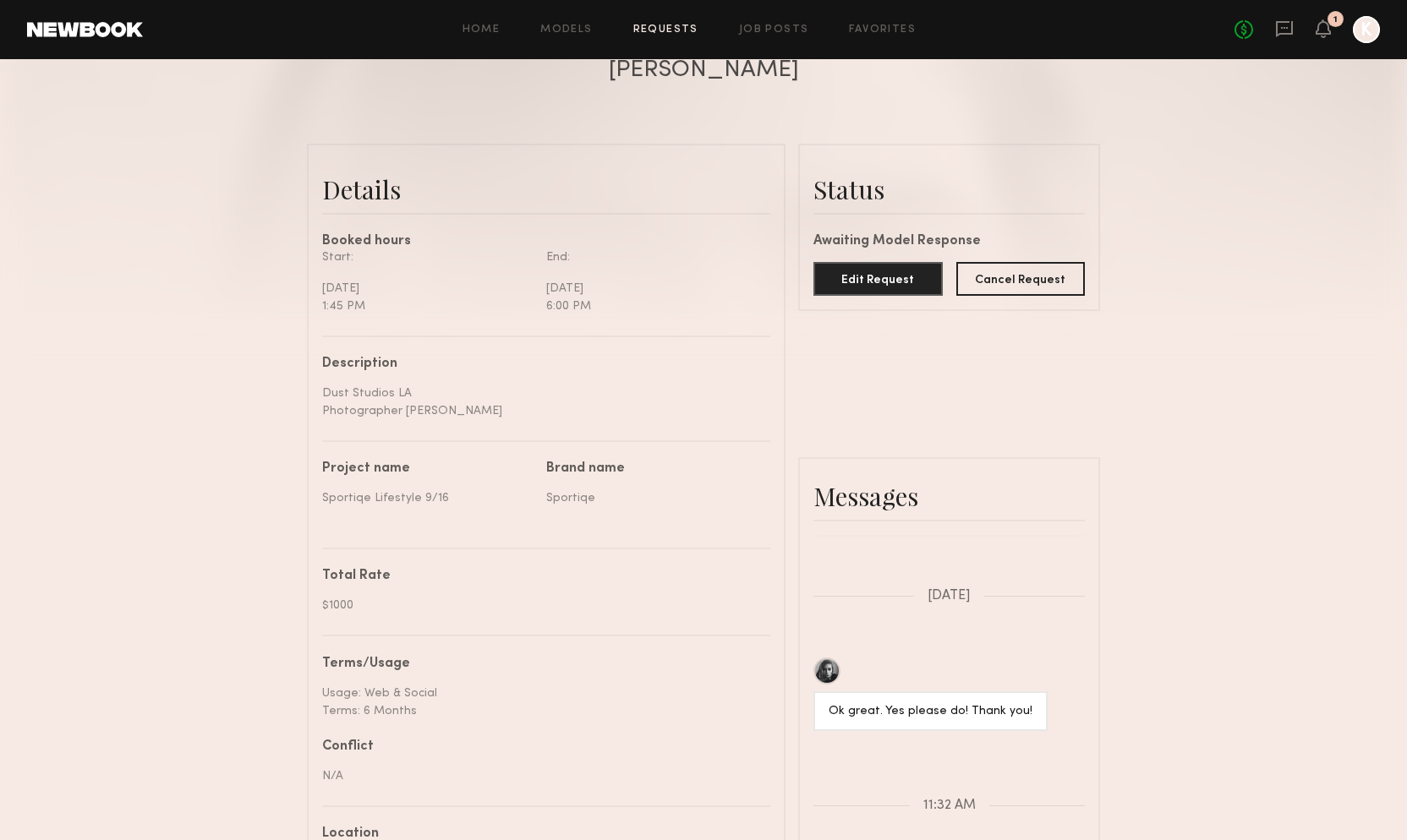
scroll to position [336, 0]
